Goal: Information Seeking & Learning: Find specific fact

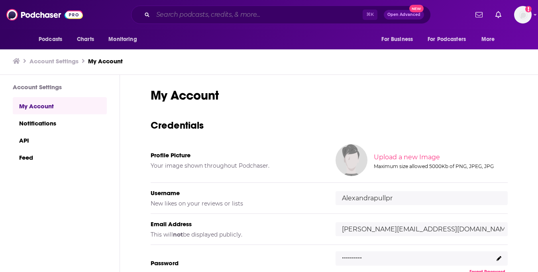
click at [213, 18] on input "Search podcasts, credits, & more..." at bounding box center [258, 14] width 210 height 13
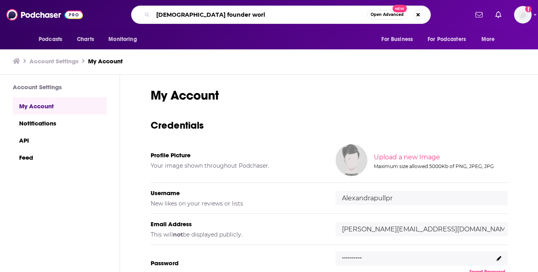
type input "[DEMOGRAPHIC_DATA] founder world"
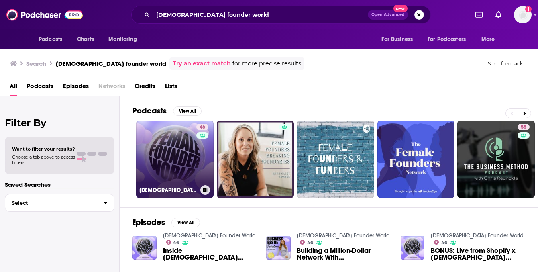
click at [160, 163] on link "46 [DEMOGRAPHIC_DATA] Founder World" at bounding box center [174, 159] width 77 height 77
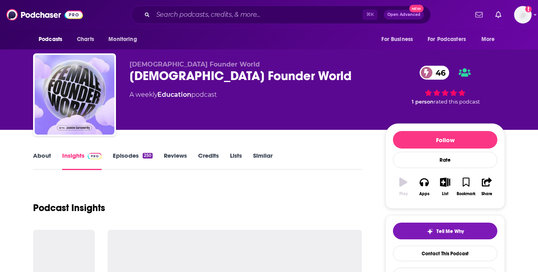
scroll to position [4, 0]
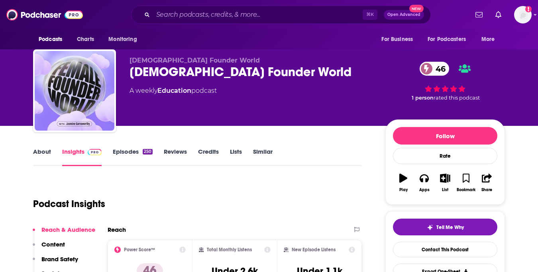
click at [213, 150] on link "Credits" at bounding box center [208, 157] width 21 height 18
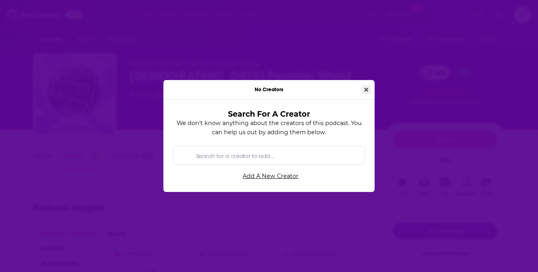
click at [370, 87] on button "Close" at bounding box center [366, 89] width 10 height 9
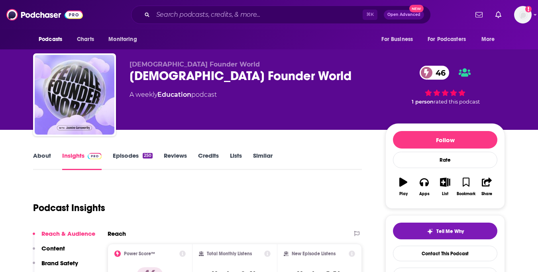
click at [136, 160] on link "Episodes 250" at bounding box center [133, 161] width 40 height 18
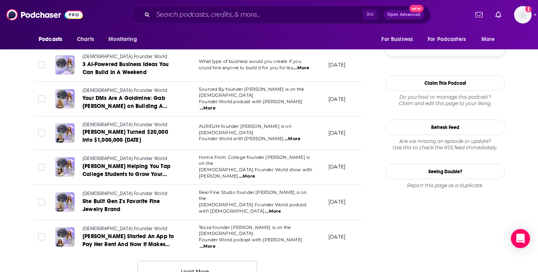
scroll to position [846, 0]
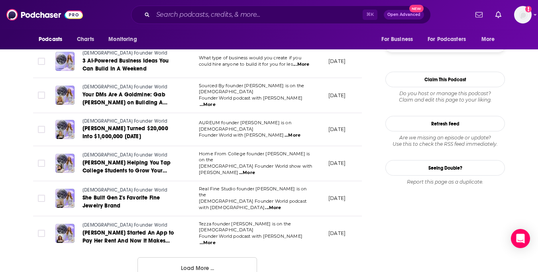
click at [215, 258] on button "Load More ..." at bounding box center [198, 269] width 120 height 22
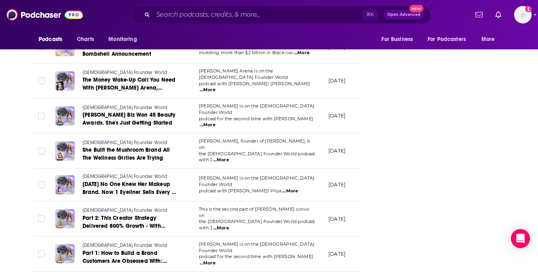
scroll to position [1242, 0]
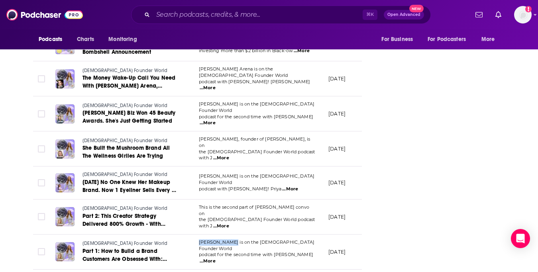
drag, startPoint x: 230, startPoint y: 185, endPoint x: 198, endPoint y: 187, distance: 31.9
click at [198, 235] on td "[PERSON_NAME] is on the [DEMOGRAPHIC_DATA] Founder World podcast for the second…" at bounding box center [258, 252] width 130 height 35
copy span "[PERSON_NAME]"
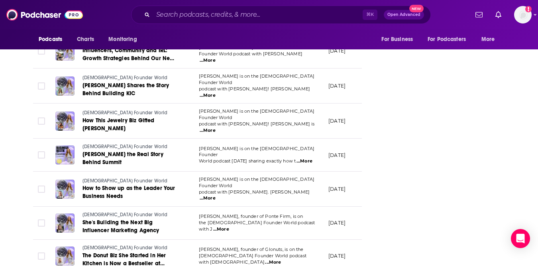
scroll to position [1645, 0]
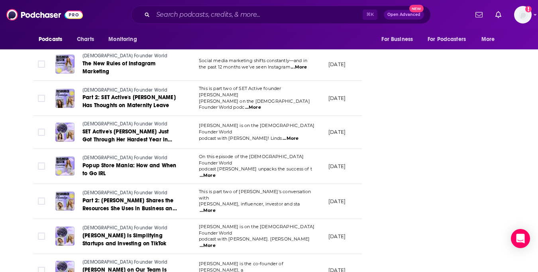
scroll to position [2466, 0]
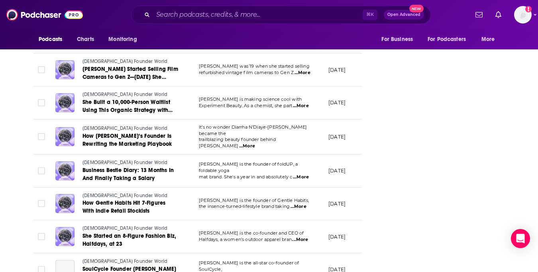
scroll to position [3291, 0]
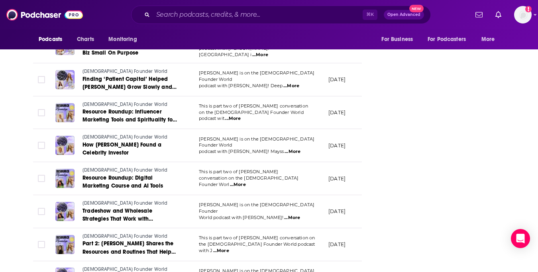
scroll to position [2120, 0]
